Goal: Task Accomplishment & Management: Use online tool/utility

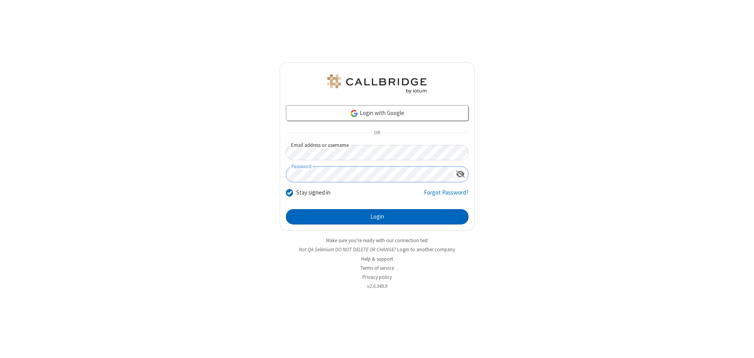
click at [377, 217] on button "Login" at bounding box center [377, 217] width 183 height 16
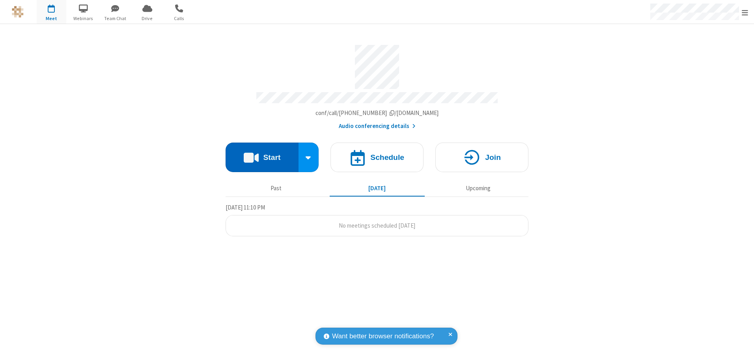
click at [262, 155] on button "Start" at bounding box center [261, 158] width 73 height 30
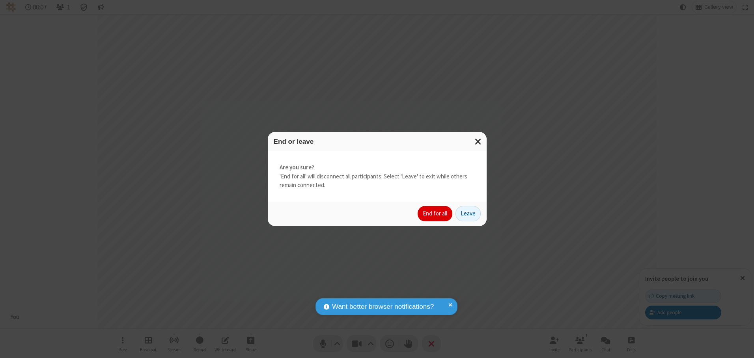
click at [435, 214] on button "End for all" at bounding box center [434, 214] width 35 height 16
